Goal: Transaction & Acquisition: Purchase product/service

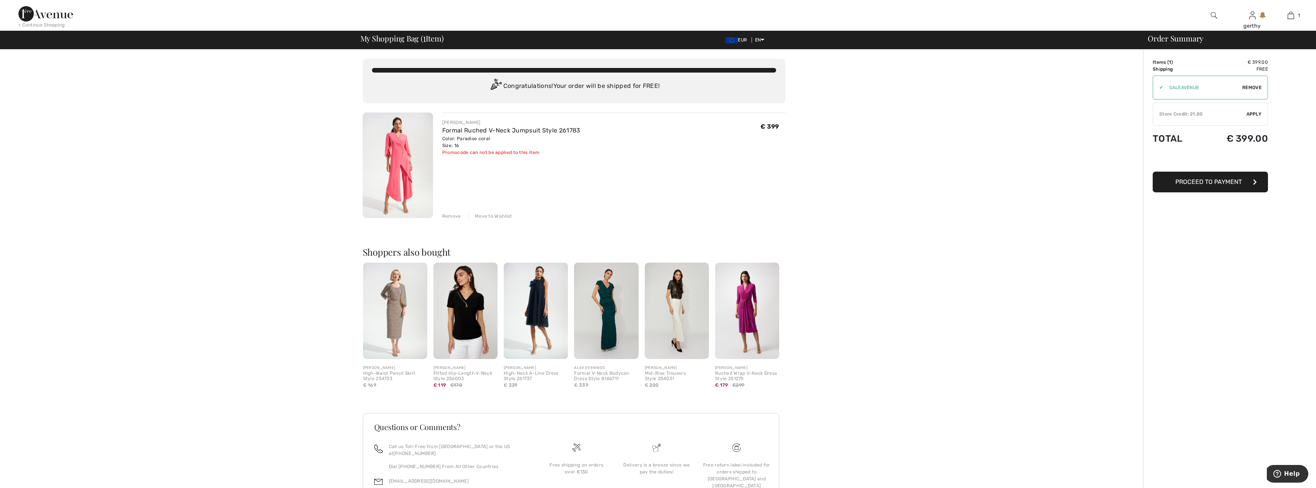
click at [1207, 182] on span "Proceed to Payment" at bounding box center [1208, 181] width 66 height 7
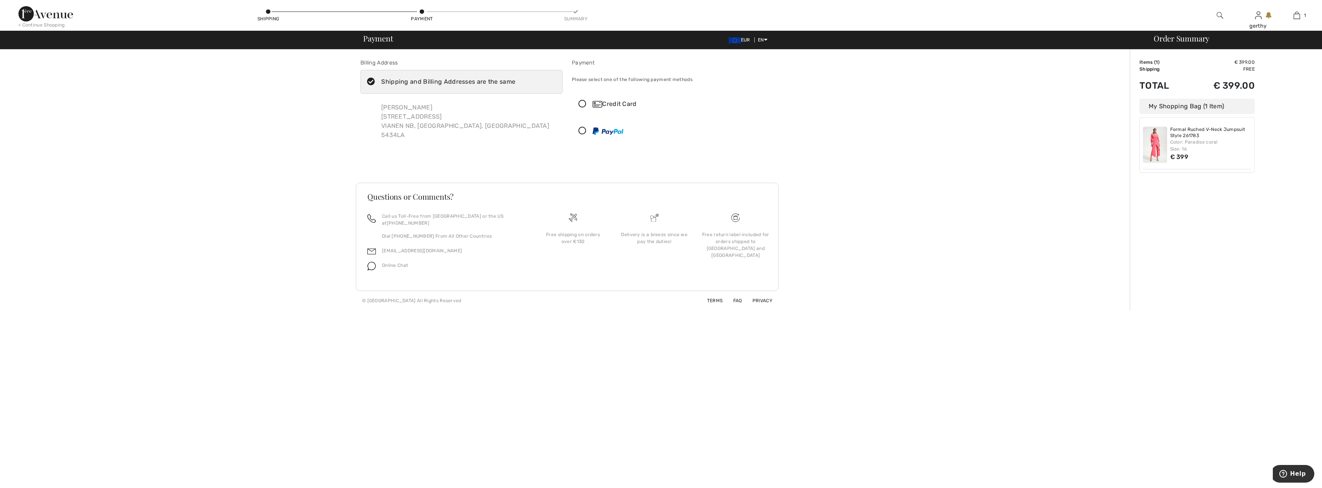
click at [584, 102] on icon at bounding box center [582, 104] width 20 height 8
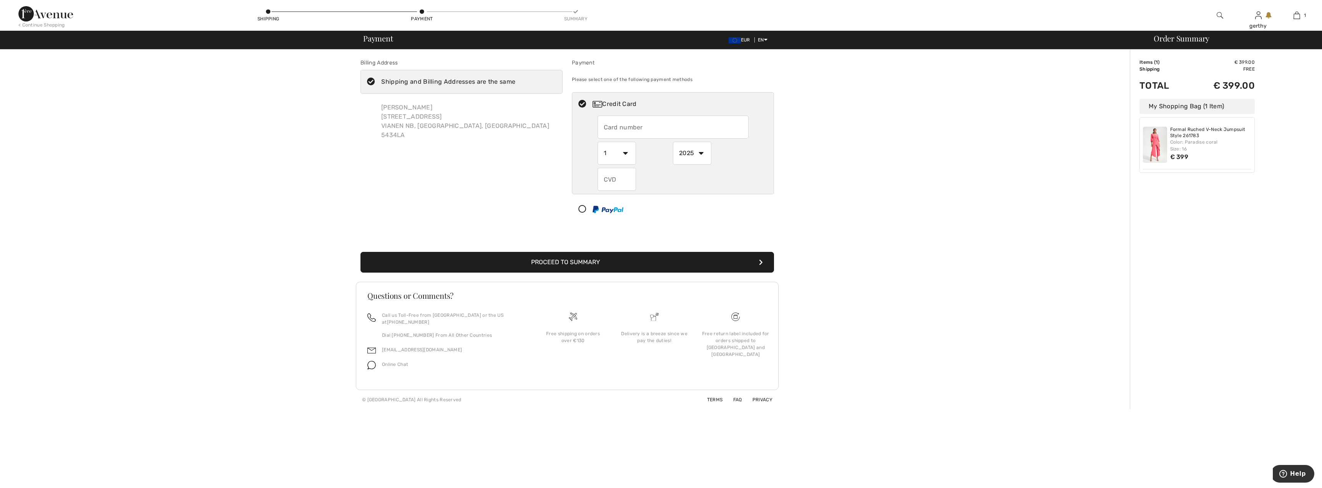
click at [624, 124] on input "text" at bounding box center [672, 127] width 151 height 23
type input "[CREDIT_CARD_NUMBER]"
click at [625, 154] on select "1 2 3 4 5 6 7 8 9 10 11 12" at bounding box center [616, 153] width 38 height 23
select select "10"
click at [597, 142] on select "1 2 3 4 5 6 7 8 9 10 11 12" at bounding box center [616, 153] width 38 height 23
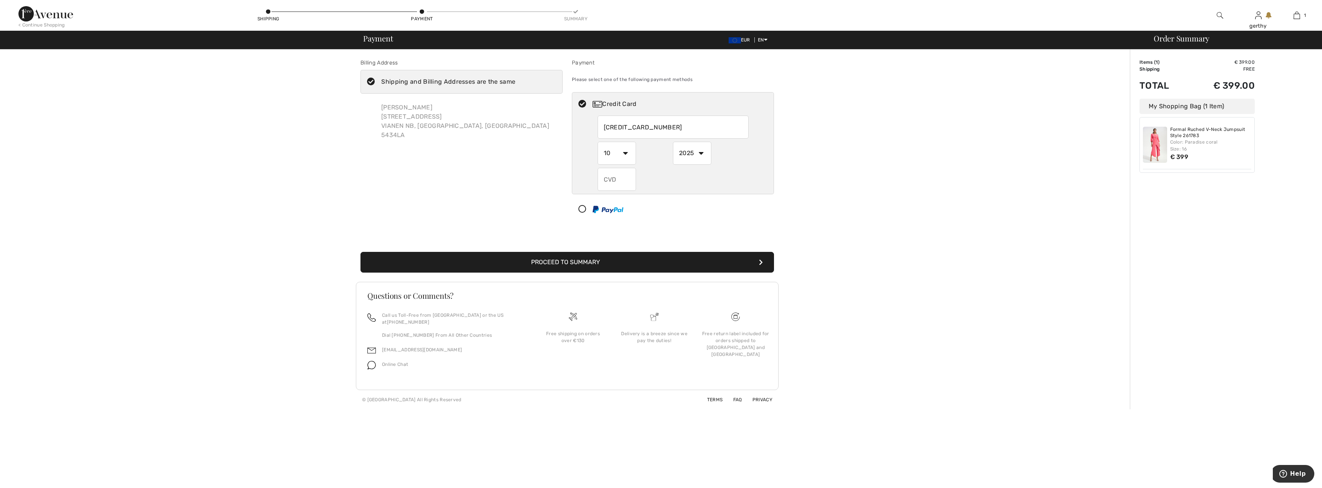
click at [701, 150] on select "2025 2026 2027 2028 2029 2030 2031 2032 2033 2034 2035" at bounding box center [692, 153] width 38 height 23
select select "2028"
click at [673, 142] on select "2025 2026 2027 2028 2029 2030 2031 2032 2033 2034 2035" at bounding box center [692, 153] width 38 height 23
click at [624, 180] on input "text" at bounding box center [616, 179] width 38 height 23
type input "229"
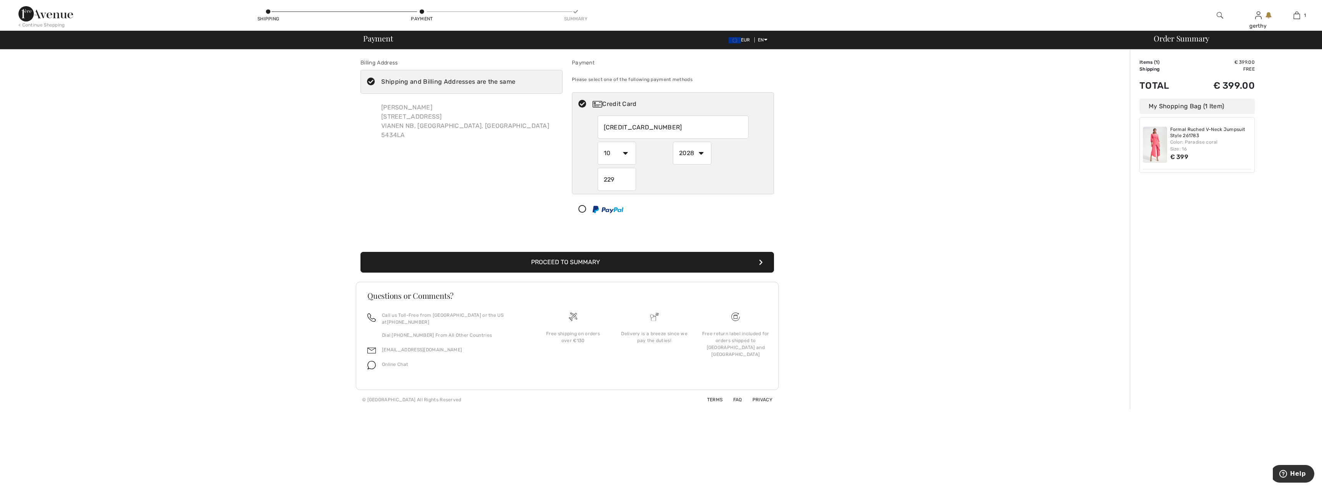
click at [620, 261] on button "Proceed to Summary" at bounding box center [566, 262] width 413 height 21
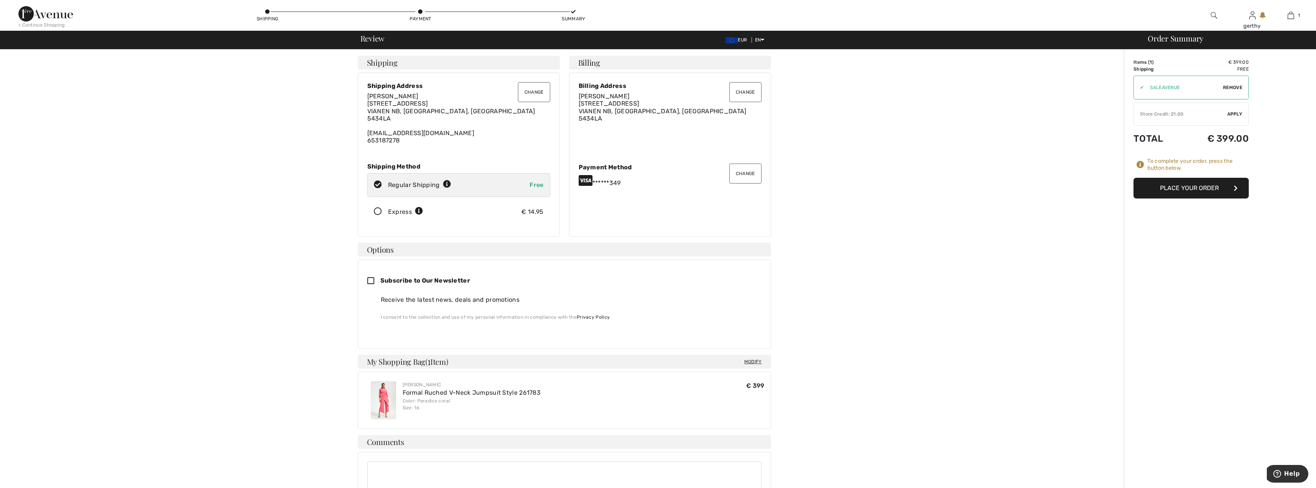
click at [1219, 195] on button "Place Your Order" at bounding box center [1190, 188] width 115 height 21
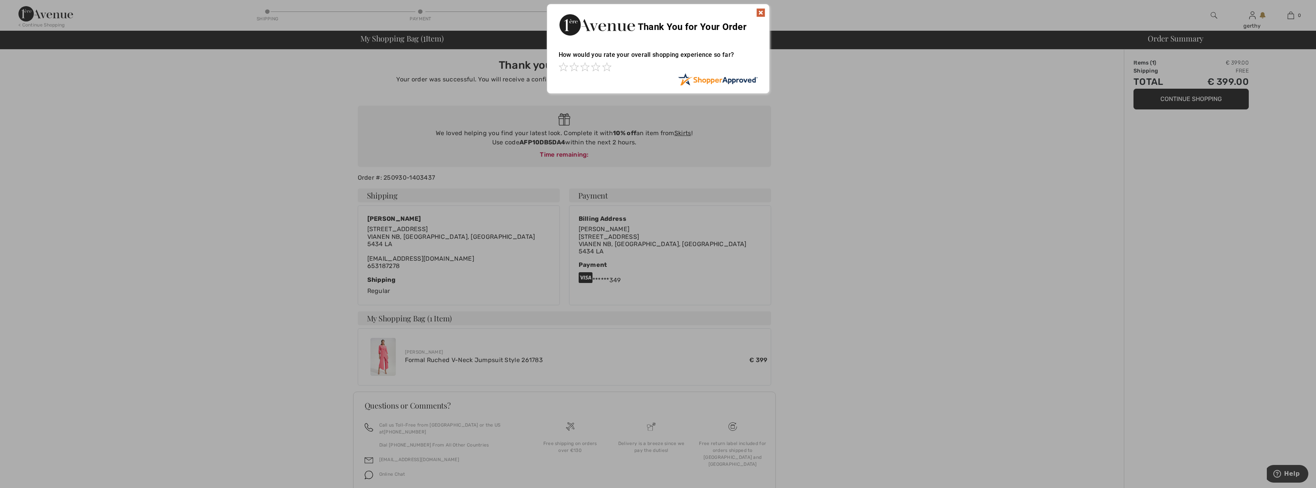
click at [760, 9] on img at bounding box center [760, 12] width 9 height 9
